Goal: Task Accomplishment & Management: Use online tool/utility

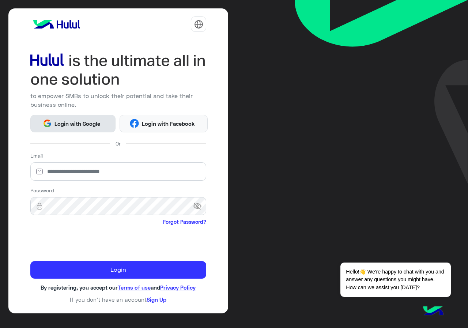
click at [97, 121] on span "Login with Google" at bounding box center [77, 124] width 51 height 8
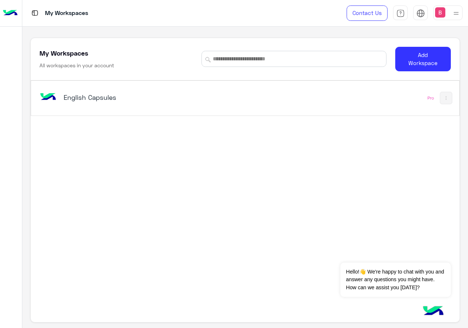
click at [68, 95] on h5 "English Capsules" at bounding box center [138, 97] width 149 height 9
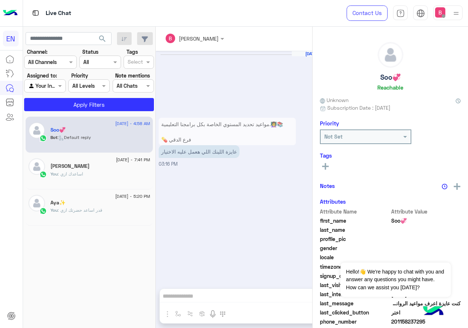
scroll to position [797, 0]
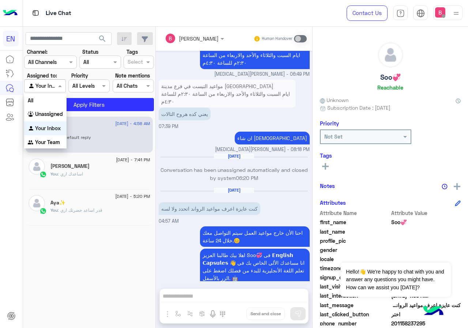
click at [53, 82] on div at bounding box center [45, 86] width 41 height 8
click at [61, 65] on div at bounding box center [51, 62] width 52 height 8
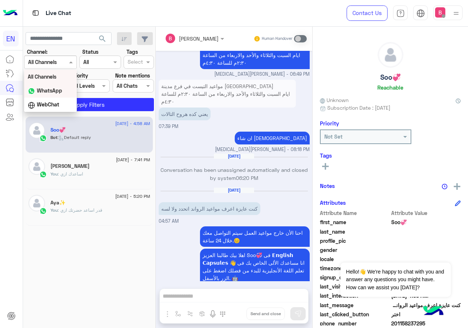
click at [46, 89] on b "WhatsApp" at bounding box center [49, 90] width 25 height 6
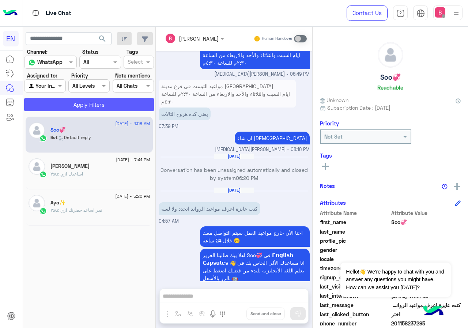
click at [77, 106] on button "Apply Filters" at bounding box center [89, 104] width 130 height 13
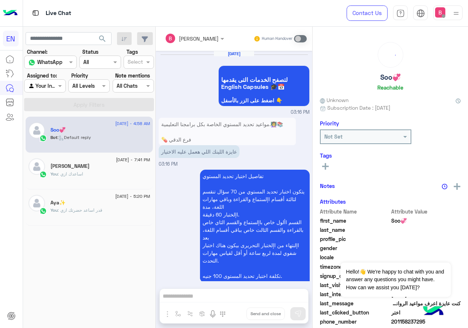
scroll to position [812, 0]
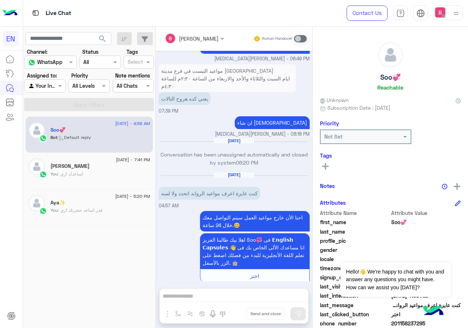
click at [50, 31] on app-inbox-users-filters "search Channel: Channel WhatsApp Status Channel All Tags Select Assigned to: Ag…" at bounding box center [89, 70] width 133 height 87
drag, startPoint x: 48, startPoint y: 36, endPoint x: 51, endPoint y: 39, distance: 3.9
click at [50, 38] on input "text" at bounding box center [69, 38] width 86 height 13
paste input "**********"
type input "**********"
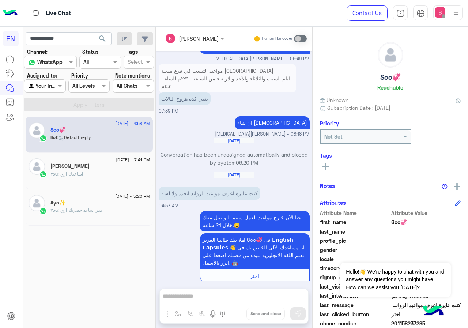
click at [104, 37] on span "search" at bounding box center [102, 38] width 9 height 9
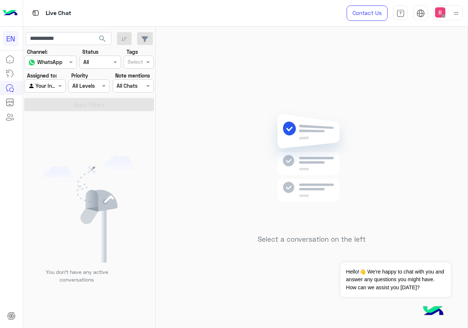
click at [99, 35] on span "search" at bounding box center [102, 38] width 9 height 9
click at [103, 35] on span "search" at bounding box center [102, 38] width 9 height 9
click at [50, 87] on div at bounding box center [45, 86] width 41 height 8
click at [44, 112] on b "Unassigned" at bounding box center [49, 114] width 28 height 6
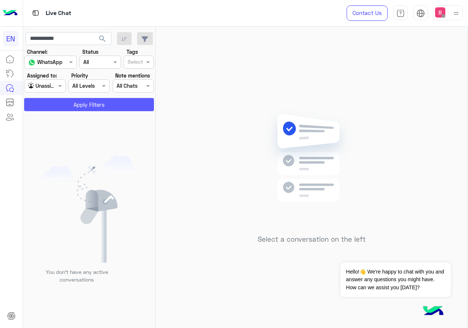
click at [62, 106] on button "Apply Filters" at bounding box center [89, 104] width 130 height 13
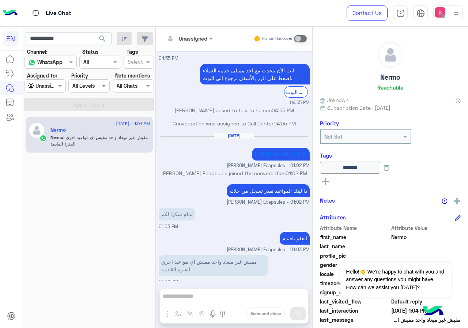
scroll to position [61, 0]
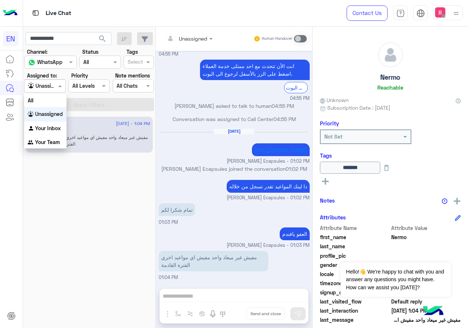
click at [55, 88] on div at bounding box center [45, 86] width 41 height 8
click at [35, 141] on b "Your Team" at bounding box center [47, 142] width 25 height 6
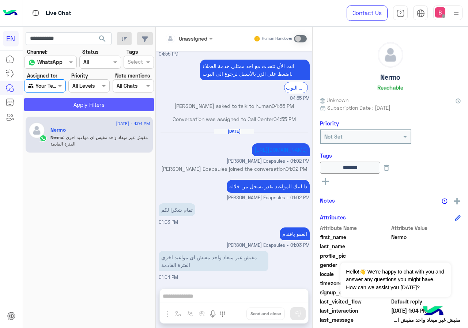
click at [76, 103] on button "Apply Filters" at bounding box center [89, 104] width 130 height 13
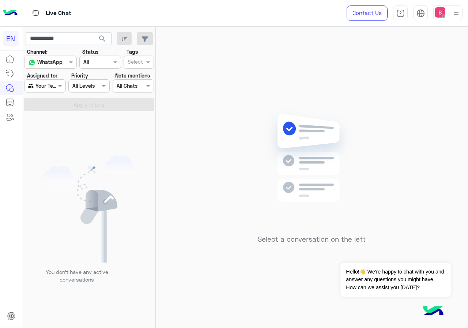
click at [52, 88] on div at bounding box center [45, 86] width 41 height 8
click at [45, 121] on div "Your Inbox" at bounding box center [45, 127] width 42 height 14
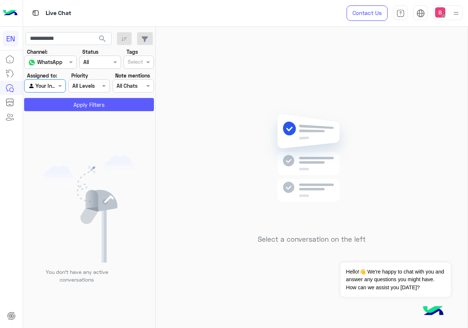
click at [65, 102] on button "Apply Filters" at bounding box center [89, 104] width 130 height 13
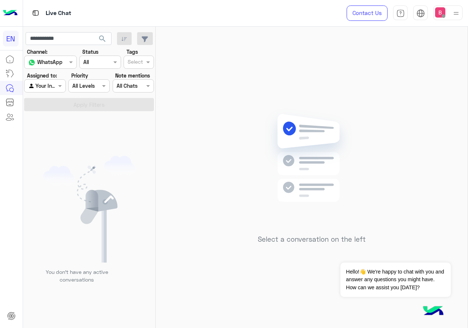
click at [104, 38] on span "search" at bounding box center [102, 38] width 9 height 9
